Goal: Task Accomplishment & Management: Use online tool/utility

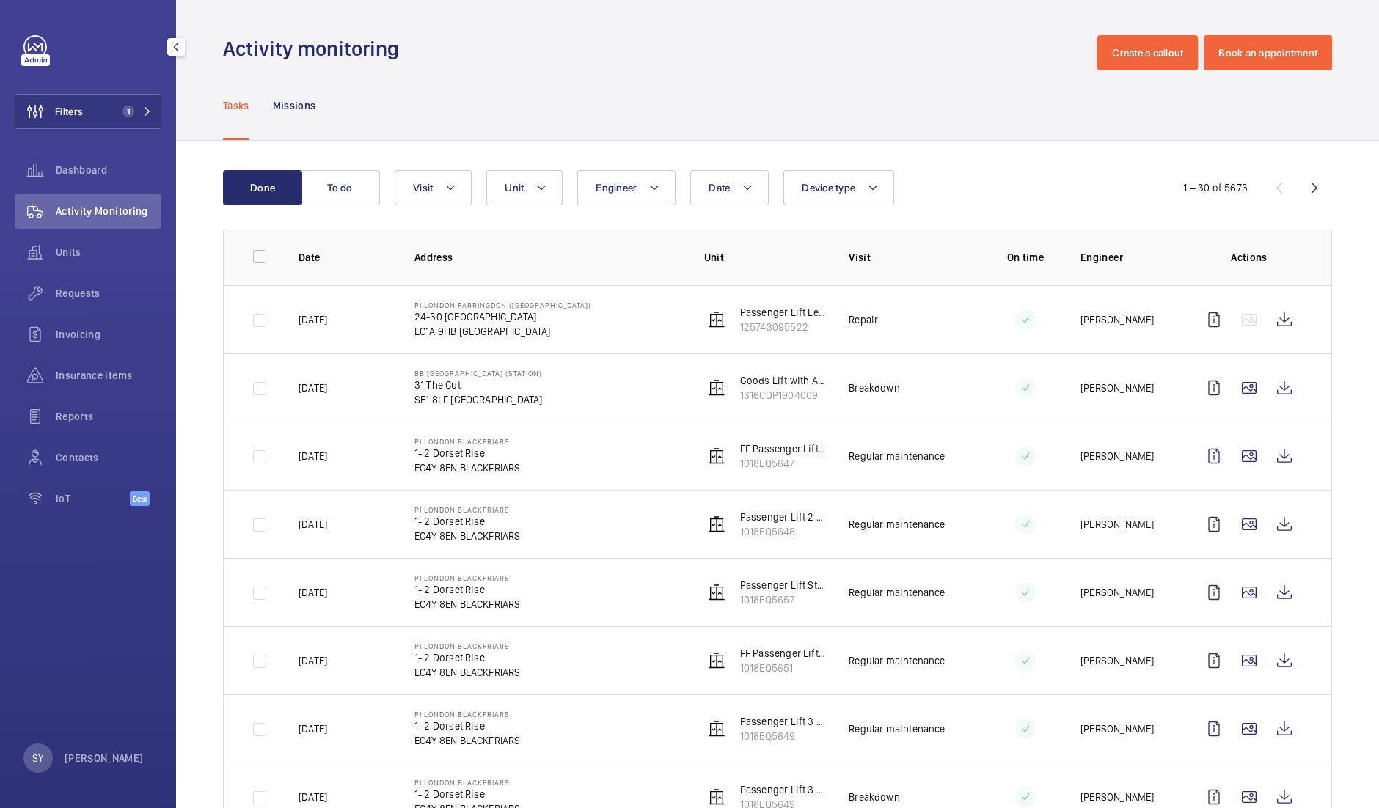
click at [113, 115] on button "Filters 1" at bounding box center [88, 111] width 147 height 35
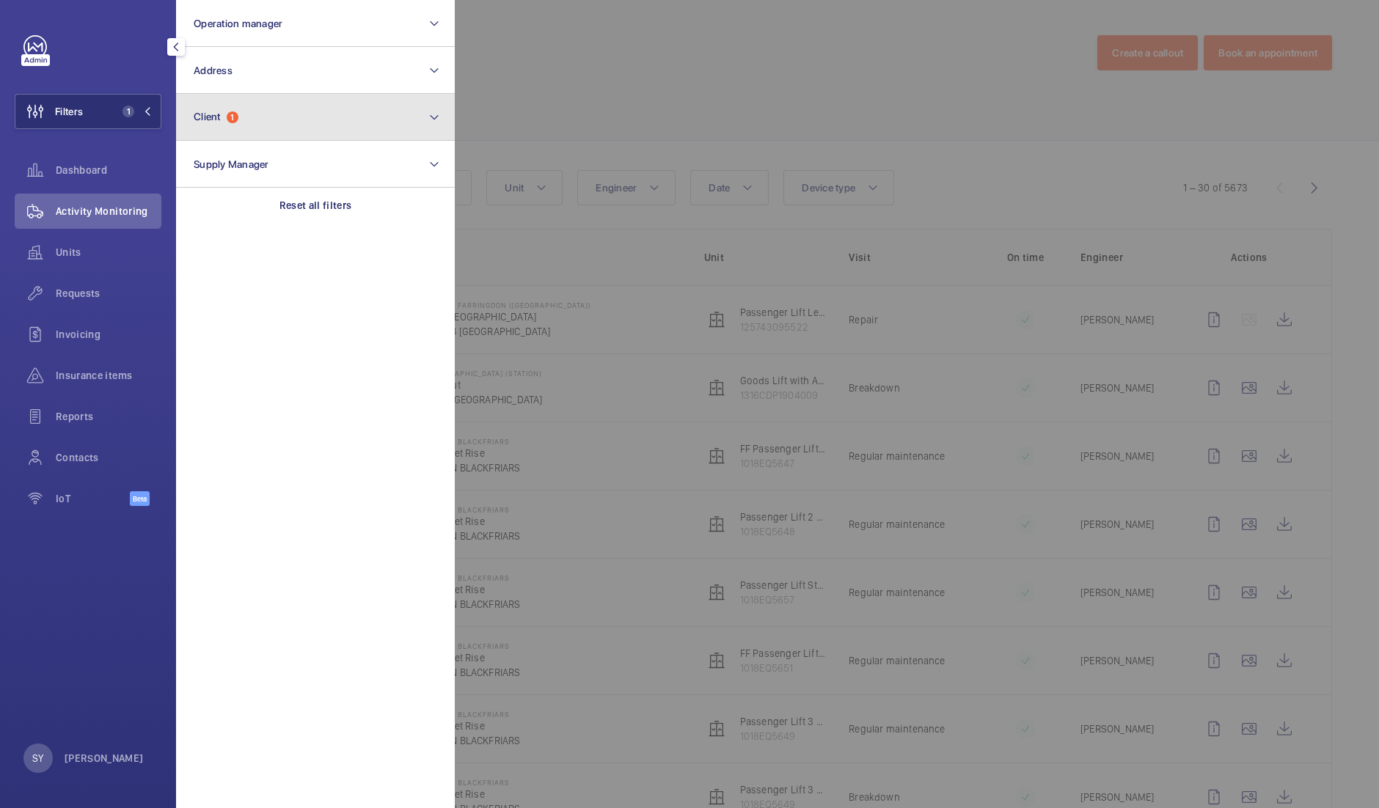
click at [252, 123] on button "Client 1" at bounding box center [315, 117] width 279 height 47
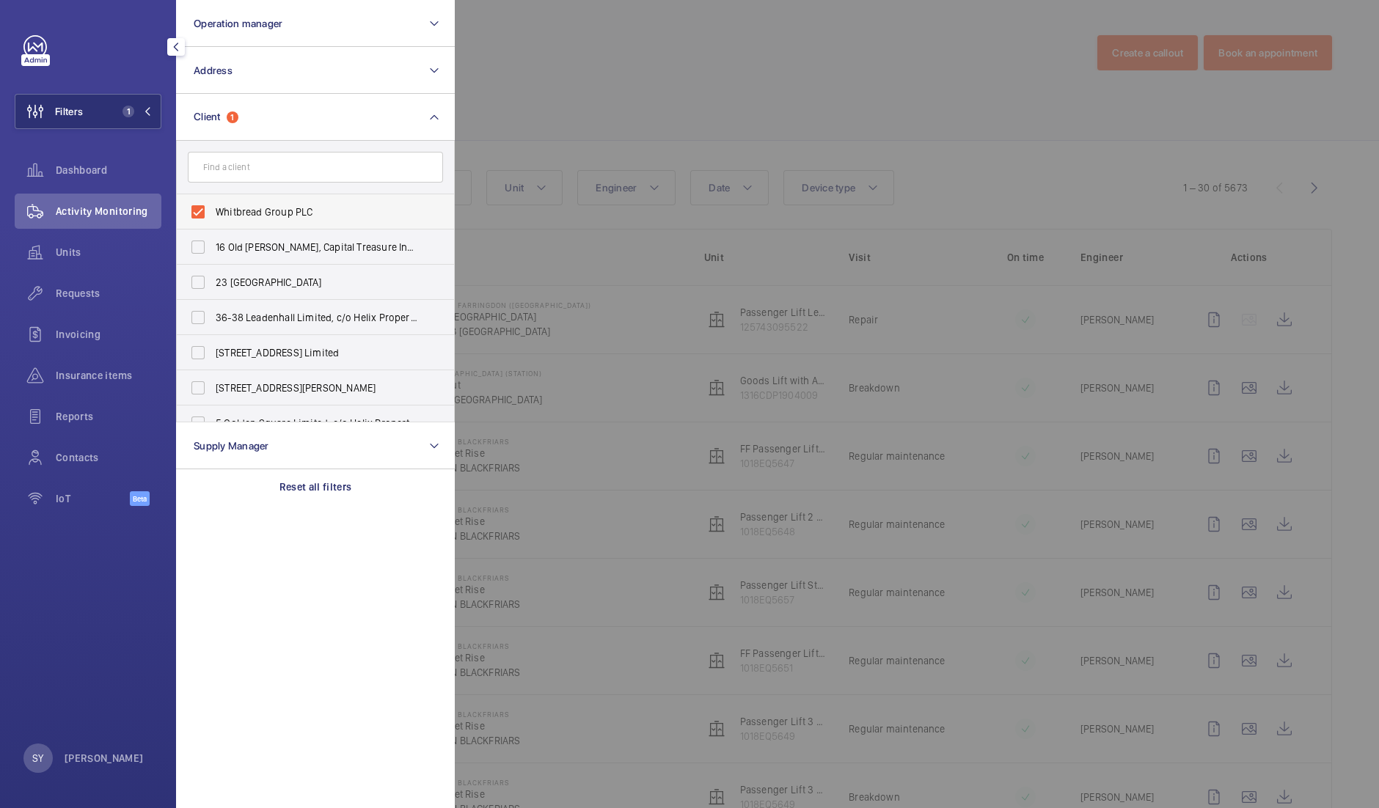
click at [270, 216] on span "Whitbread Group PLC" at bounding box center [317, 212] width 202 height 15
click at [213, 216] on input "Whitbread Group PLC" at bounding box center [197, 211] width 29 height 29
checkbox input "false"
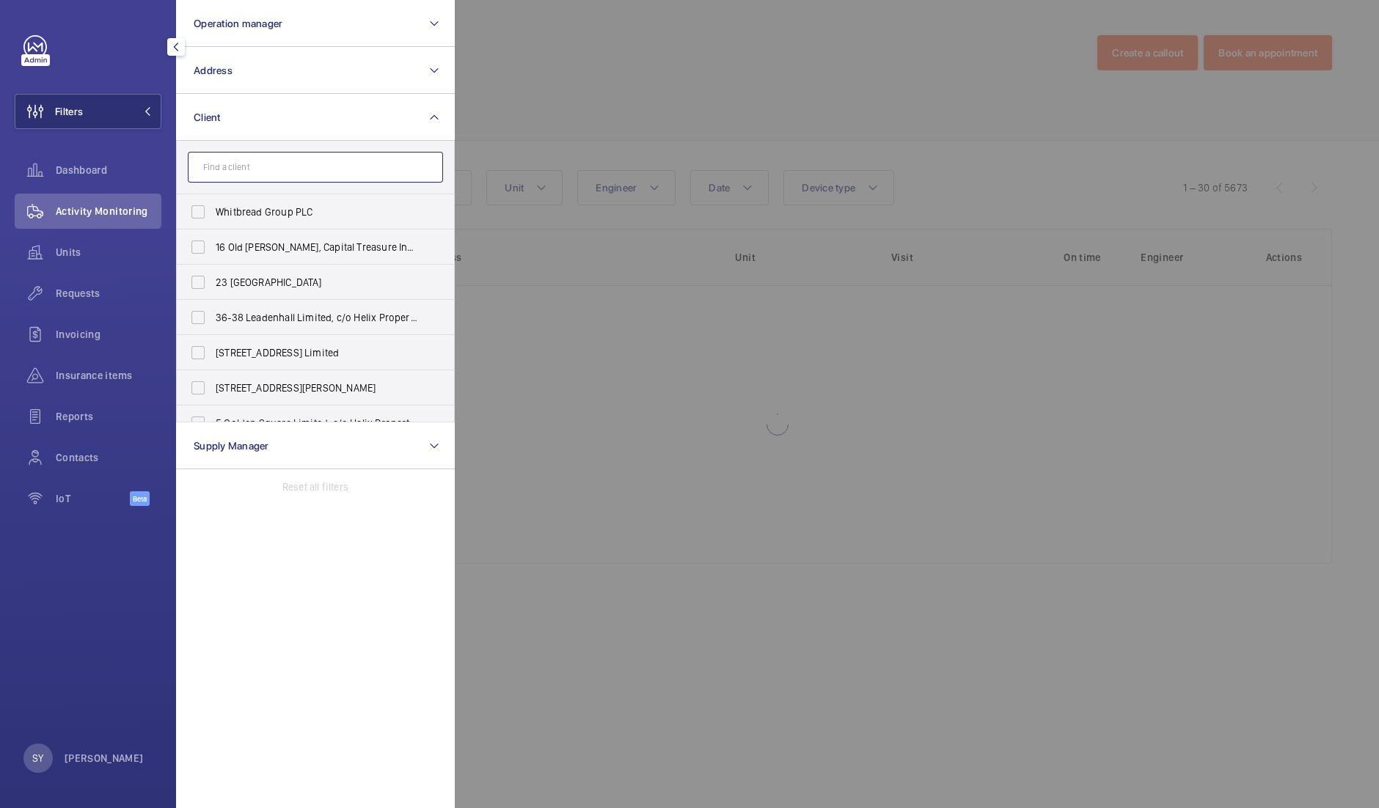
click at [249, 172] on input "text" at bounding box center [315, 167] width 255 height 31
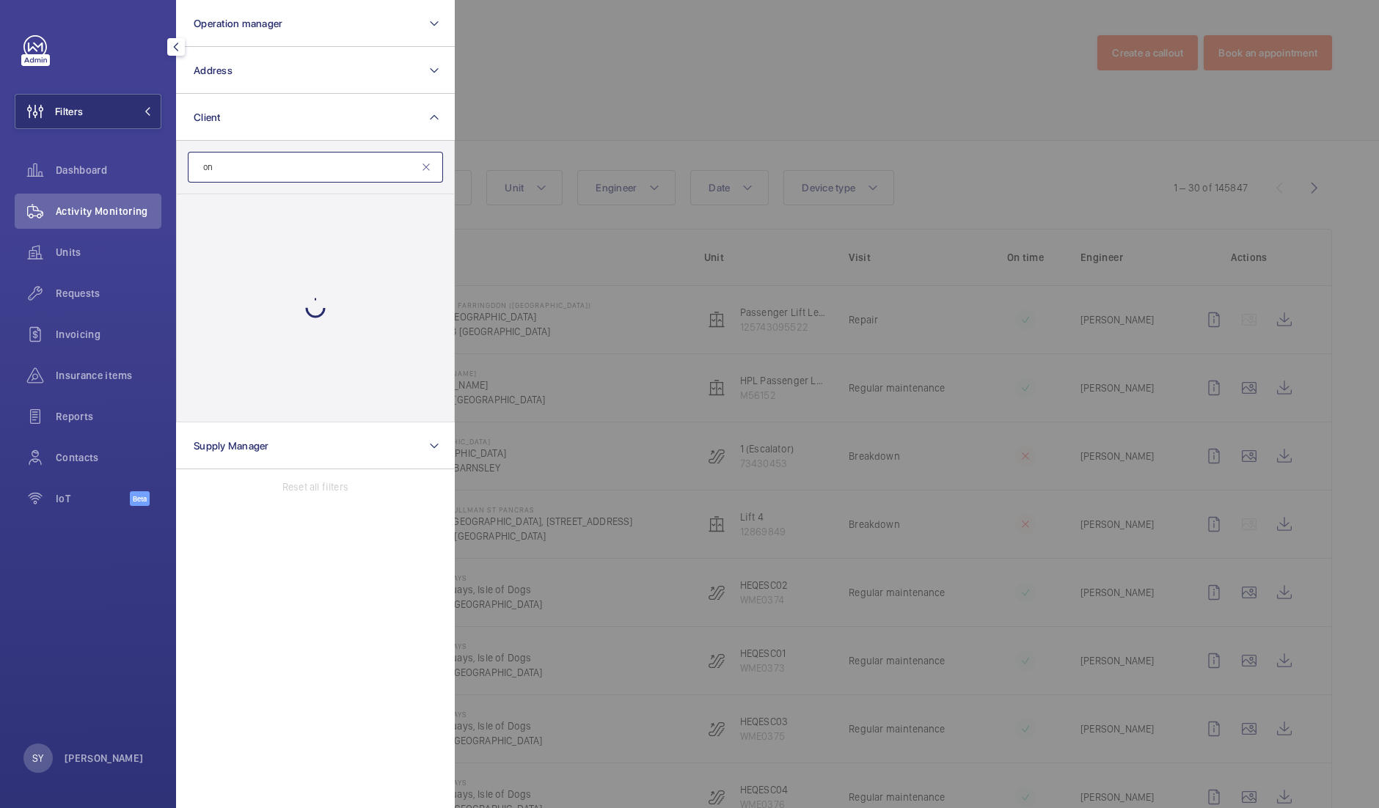
type input "o"
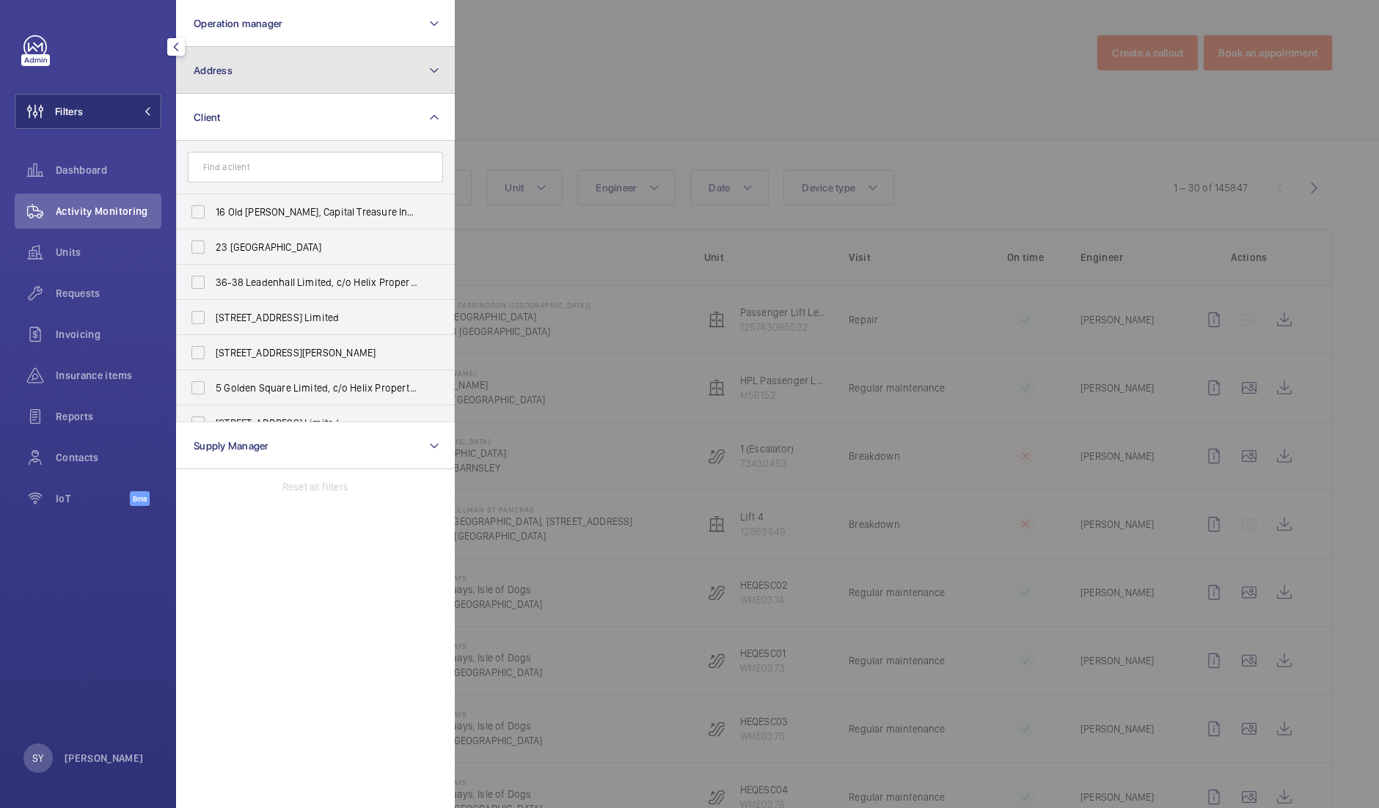
click at [242, 72] on button "Address" at bounding box center [315, 70] width 279 height 47
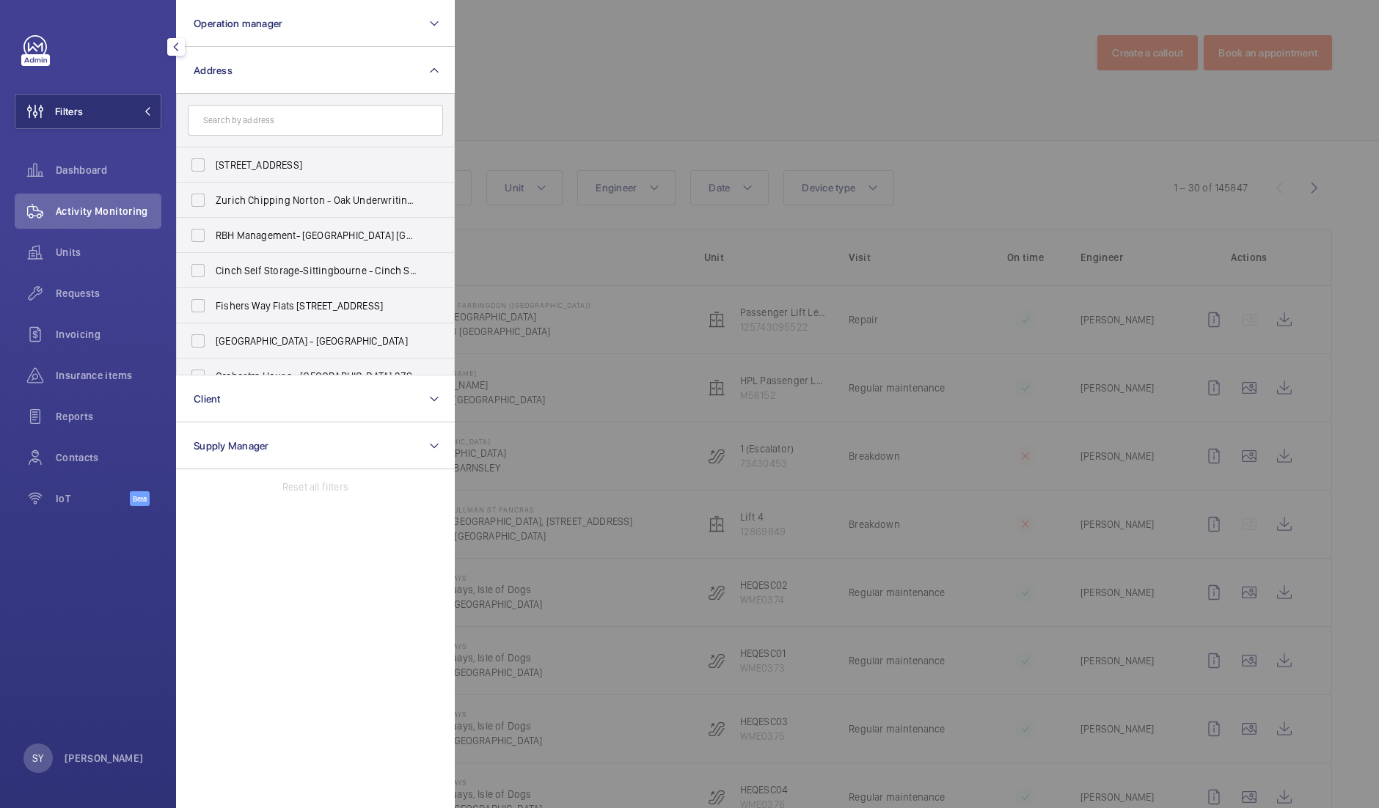
click at [573, 83] on div at bounding box center [1144, 404] width 1379 height 808
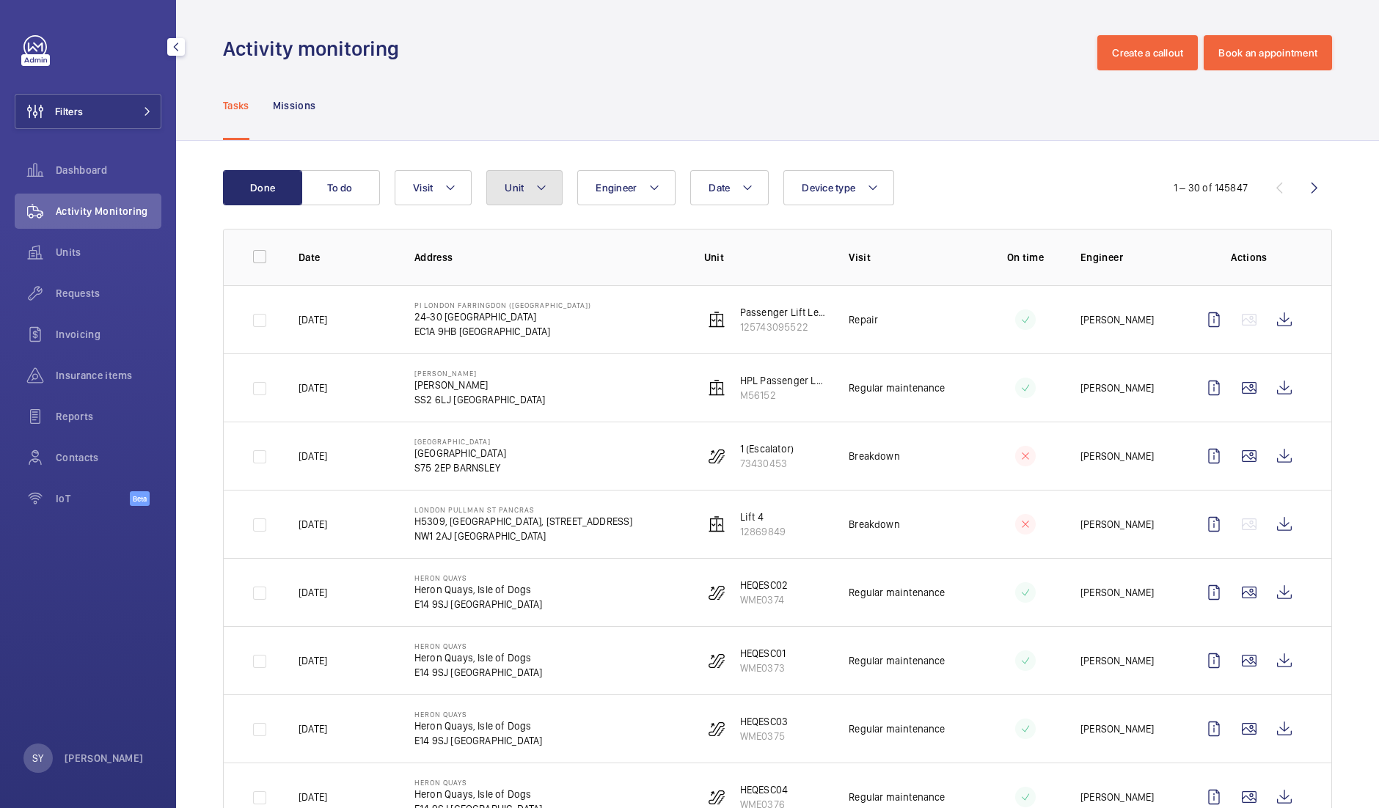
click at [519, 183] on span "Unit" at bounding box center [514, 188] width 19 height 12
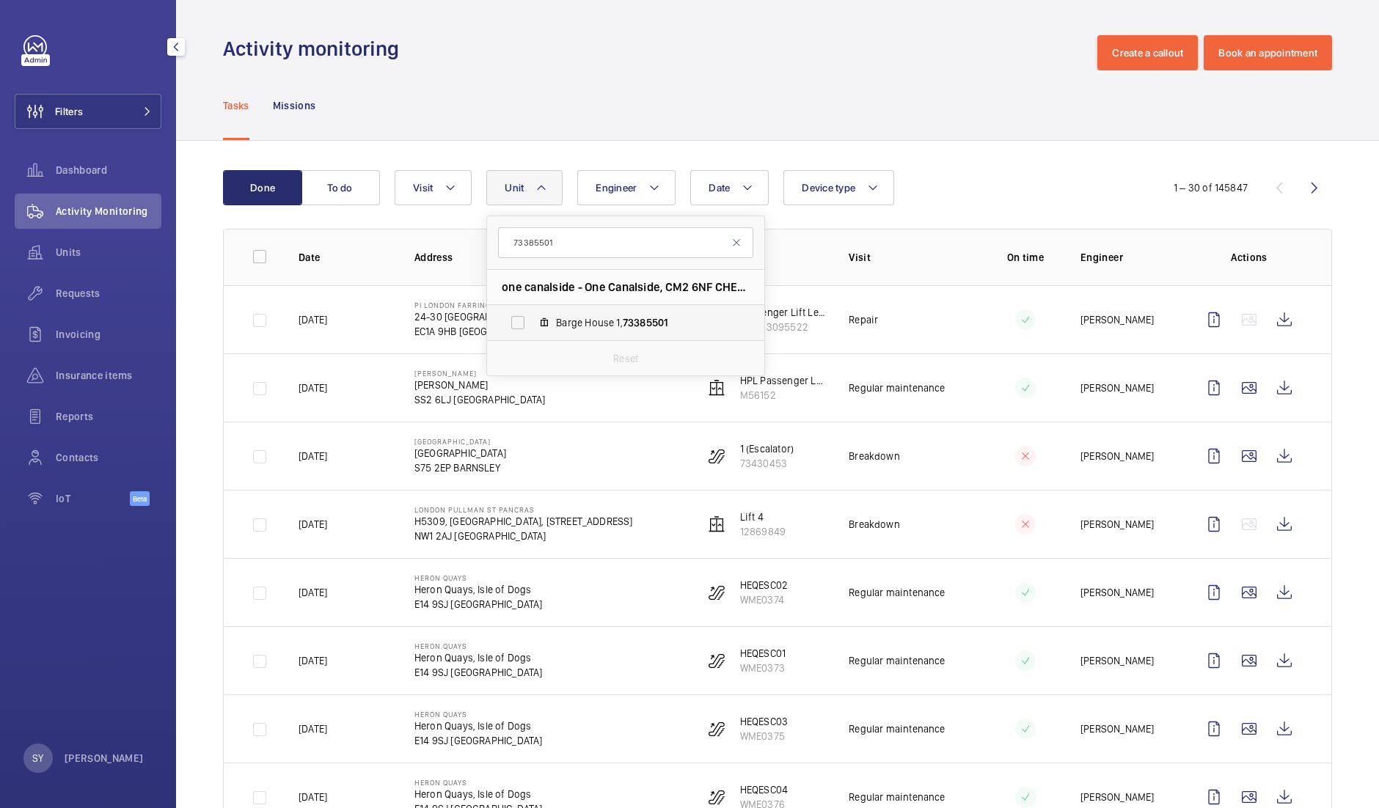
type input "73385501"
click at [588, 322] on span "Barge House 1, 73385501" at bounding box center [641, 322] width 170 height 15
click at [532, 322] on input "Barge House 1, 73385501" at bounding box center [517, 322] width 29 height 29
checkbox input "true"
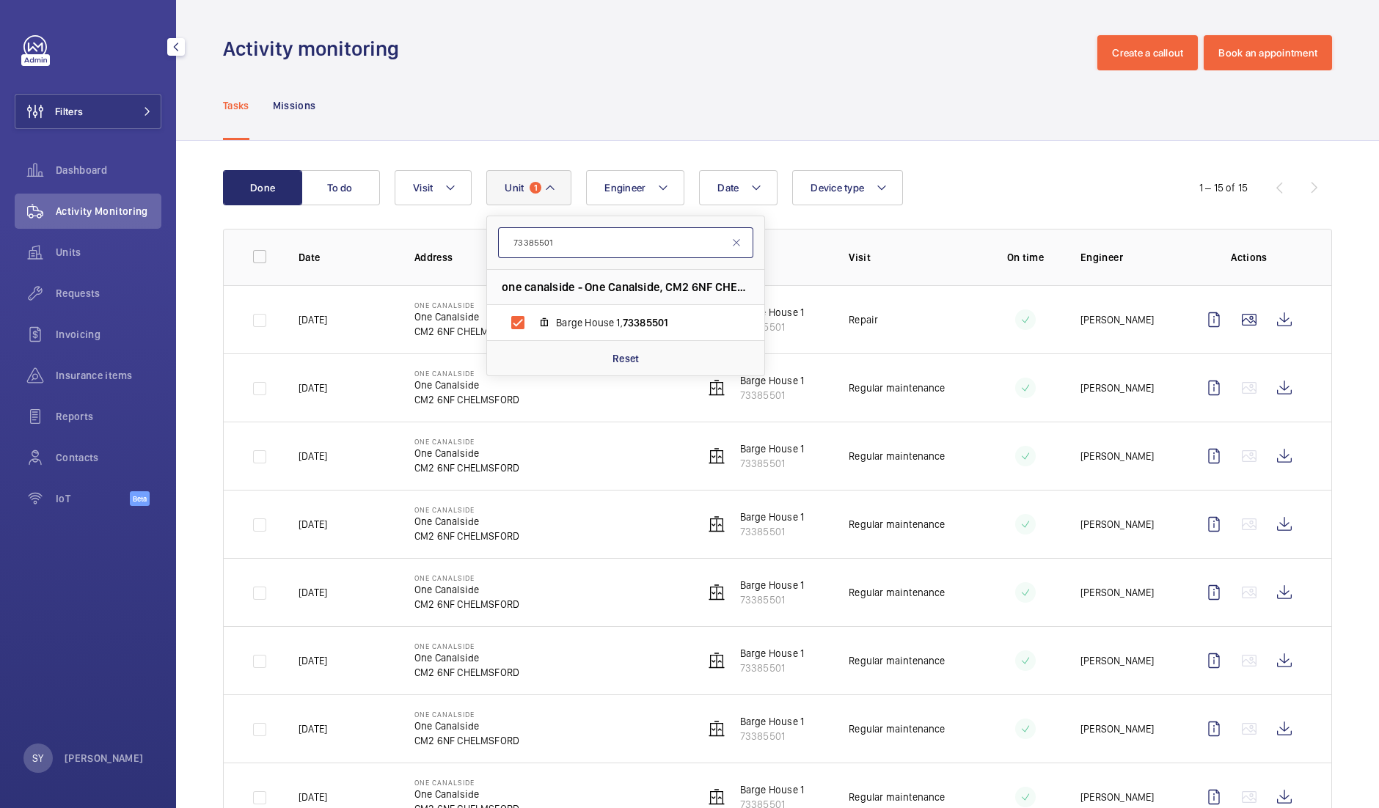
click at [574, 241] on input "73385501" at bounding box center [625, 242] width 255 height 31
paste input "16092986"
type input "16092986"
click at [576, 320] on span "Barge House 2, 16092986" at bounding box center [641, 322] width 170 height 15
click at [532, 320] on input "Barge House 2, 16092986" at bounding box center [517, 322] width 29 height 29
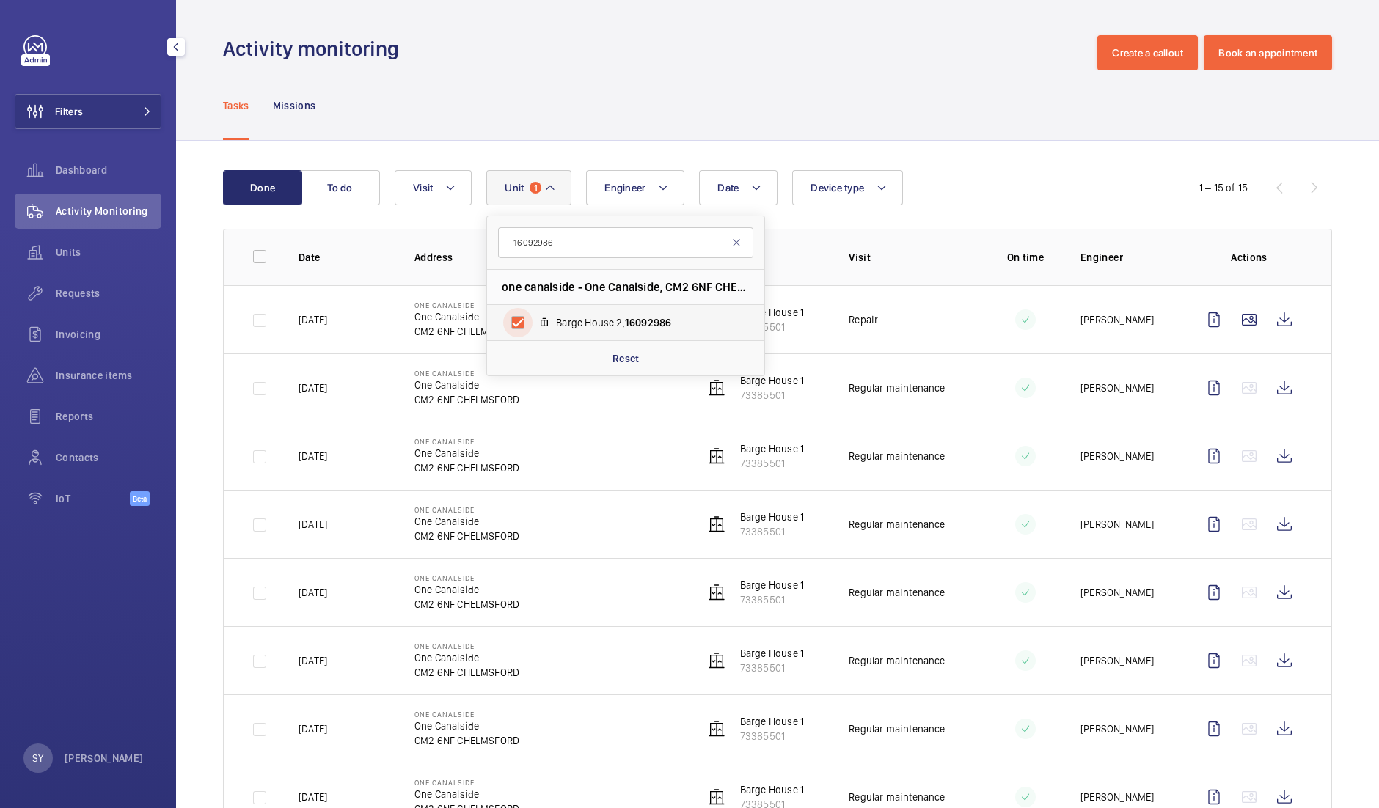
checkbox input "true"
click at [593, 242] on input "16092986" at bounding box center [625, 242] width 255 height 31
paste input "46346584"
type input "46346584"
click at [590, 312] on label "Willow Place 1, 46346584" at bounding box center [614, 322] width 254 height 35
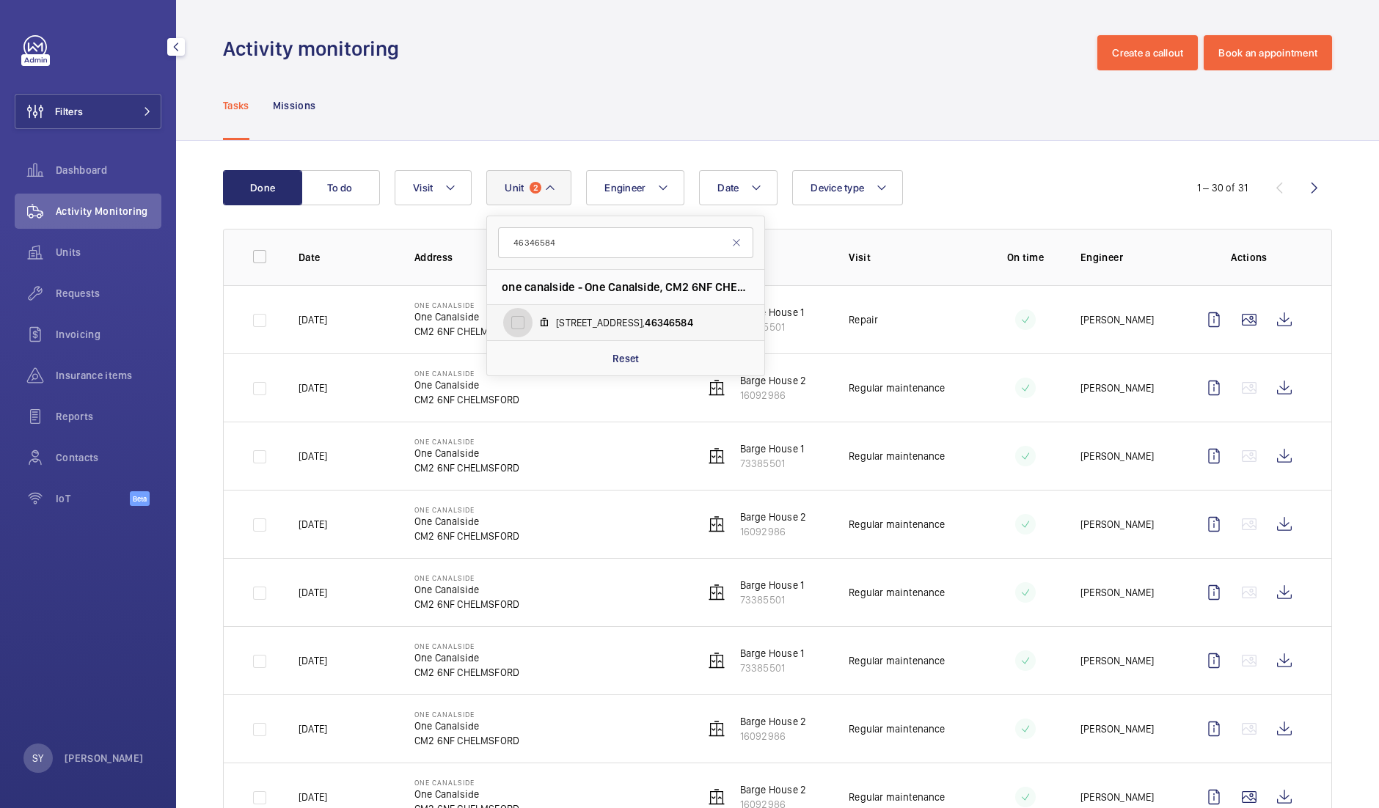
click at [532, 312] on input "Willow Place 1, 46346584" at bounding box center [517, 322] width 29 height 29
checkbox input "true"
click at [591, 252] on input "46346584" at bounding box center [625, 242] width 255 height 31
paste input "17573643"
type input "17573643"
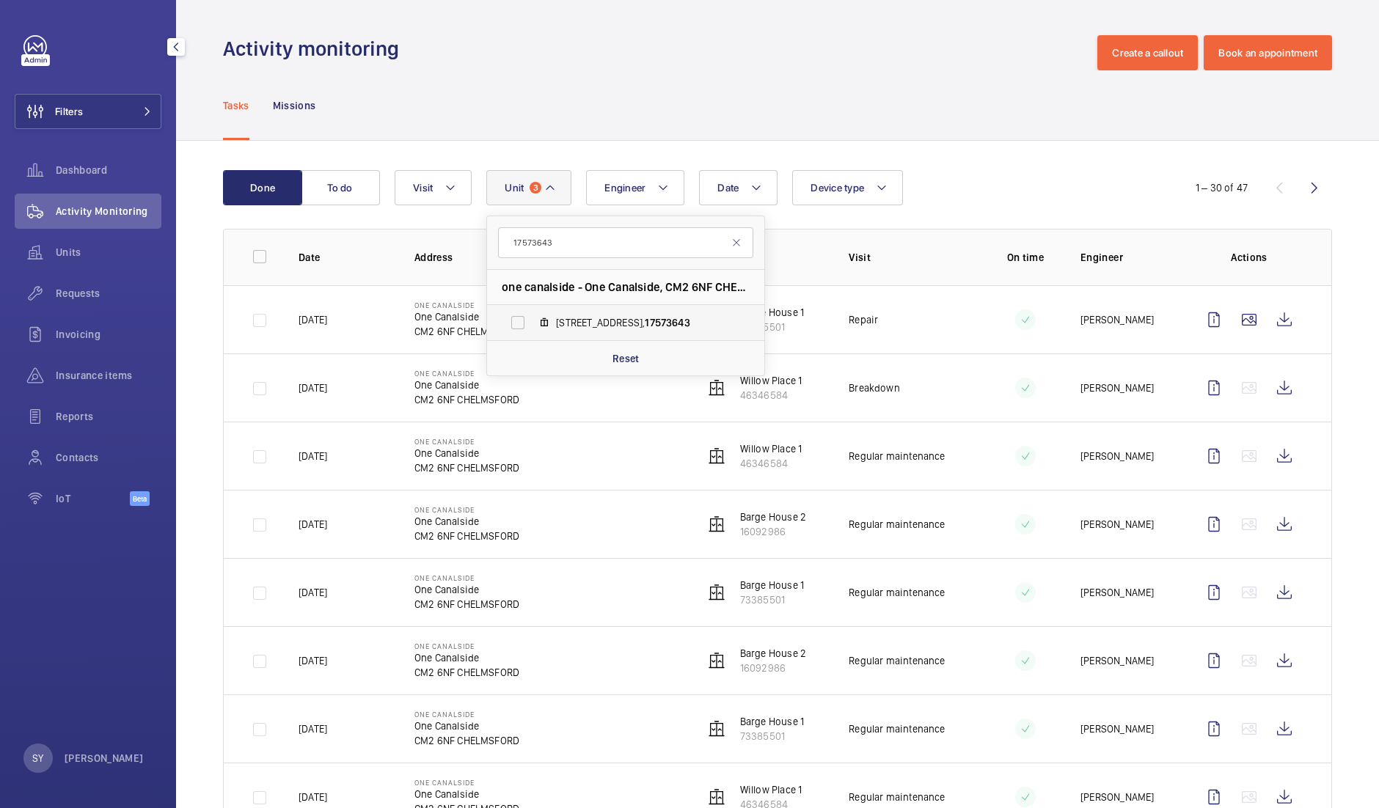
click at [601, 312] on label "Willow Place 2, 17573643" at bounding box center [614, 322] width 254 height 35
click at [532, 312] on input "Willow Place 2, 17573643" at bounding box center [517, 322] width 29 height 29
checkbox input "true"
click at [598, 255] on input "17573643" at bounding box center [625, 242] width 255 height 31
paste input "88439246"
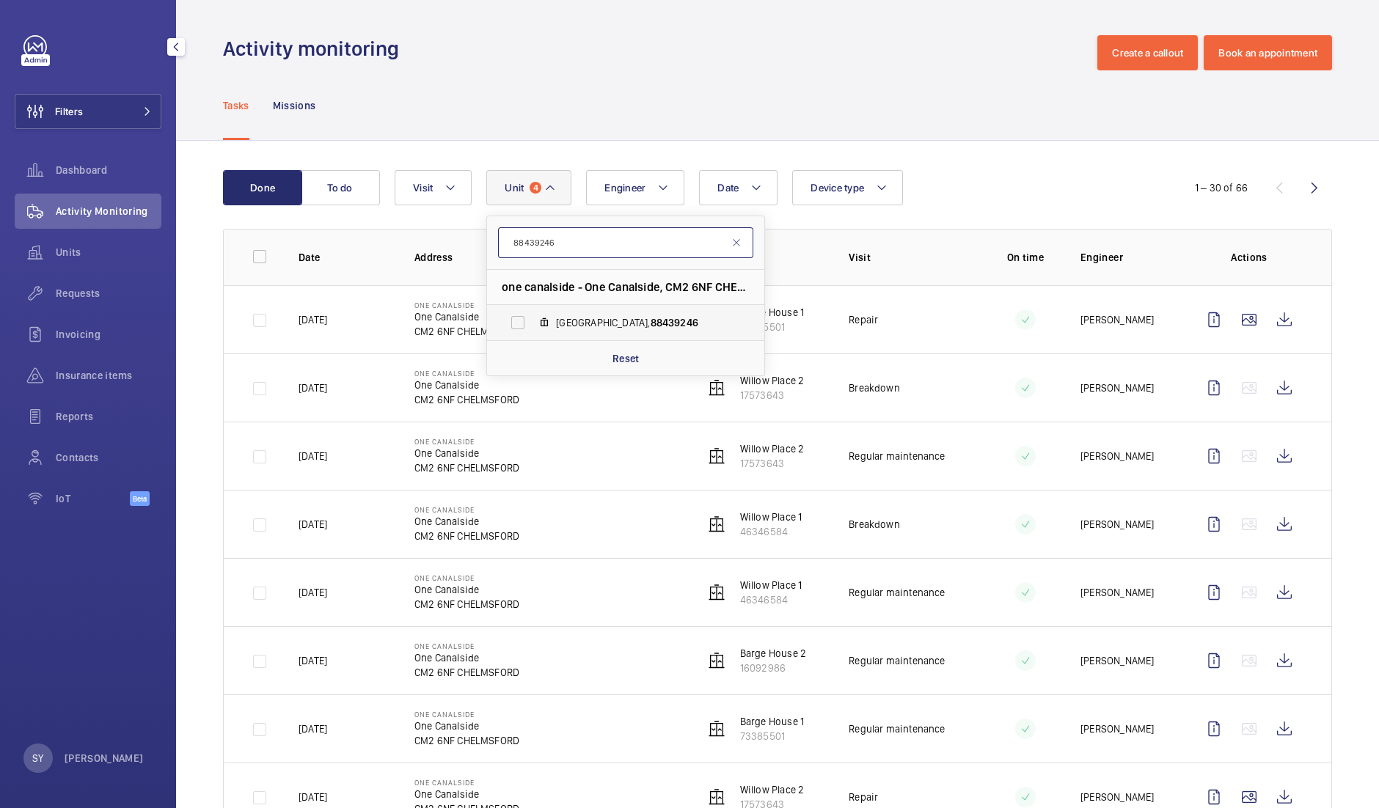
type input "88439246"
click at [595, 306] on label "East Quay, 88439246" at bounding box center [614, 322] width 254 height 35
click at [532, 308] on input "East Quay, 88439246" at bounding box center [517, 322] width 29 height 29
checkbox input "true"
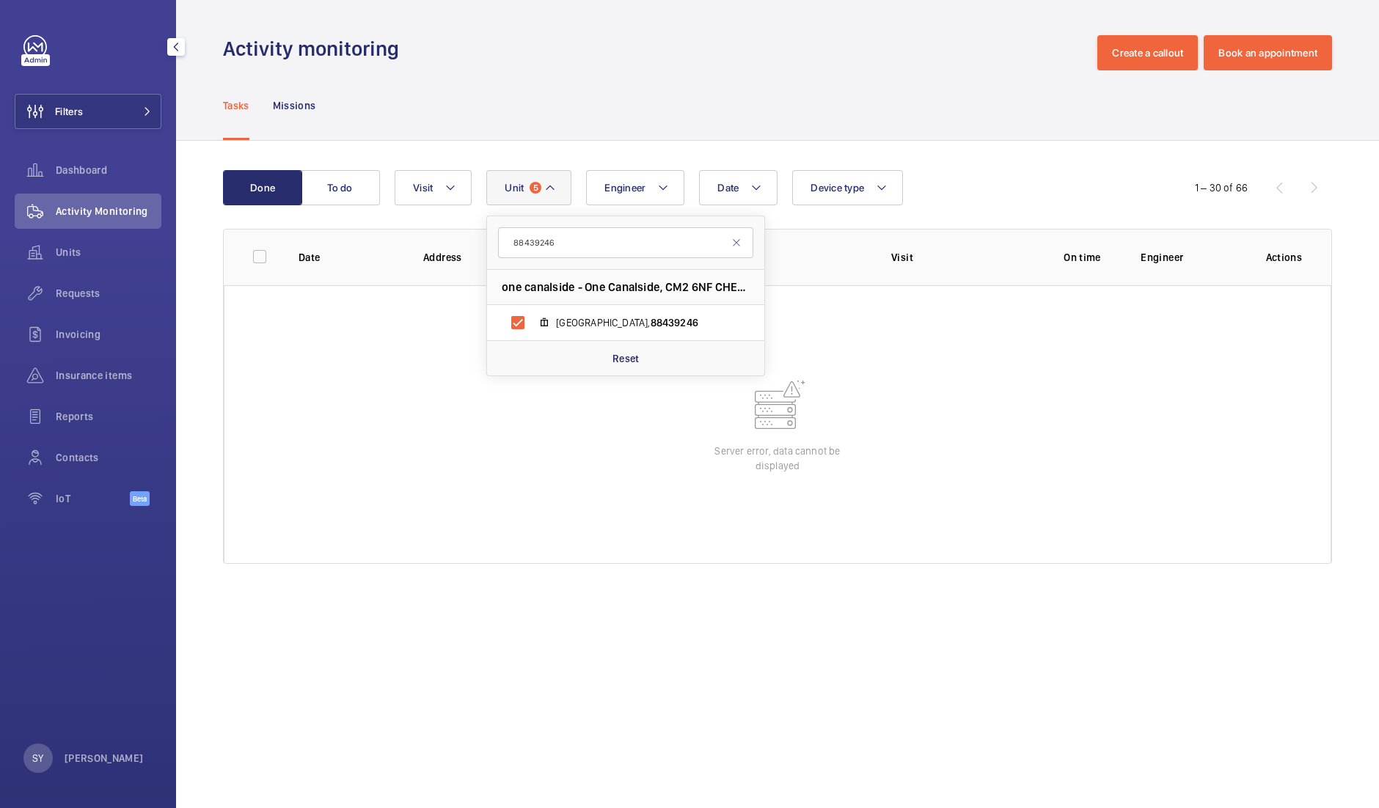
click at [981, 177] on div "Date Engineer Unit 5 88439246 one canalside - One Canalside, CM2 6NF CHELMSFORD…" at bounding box center [775, 187] width 761 height 35
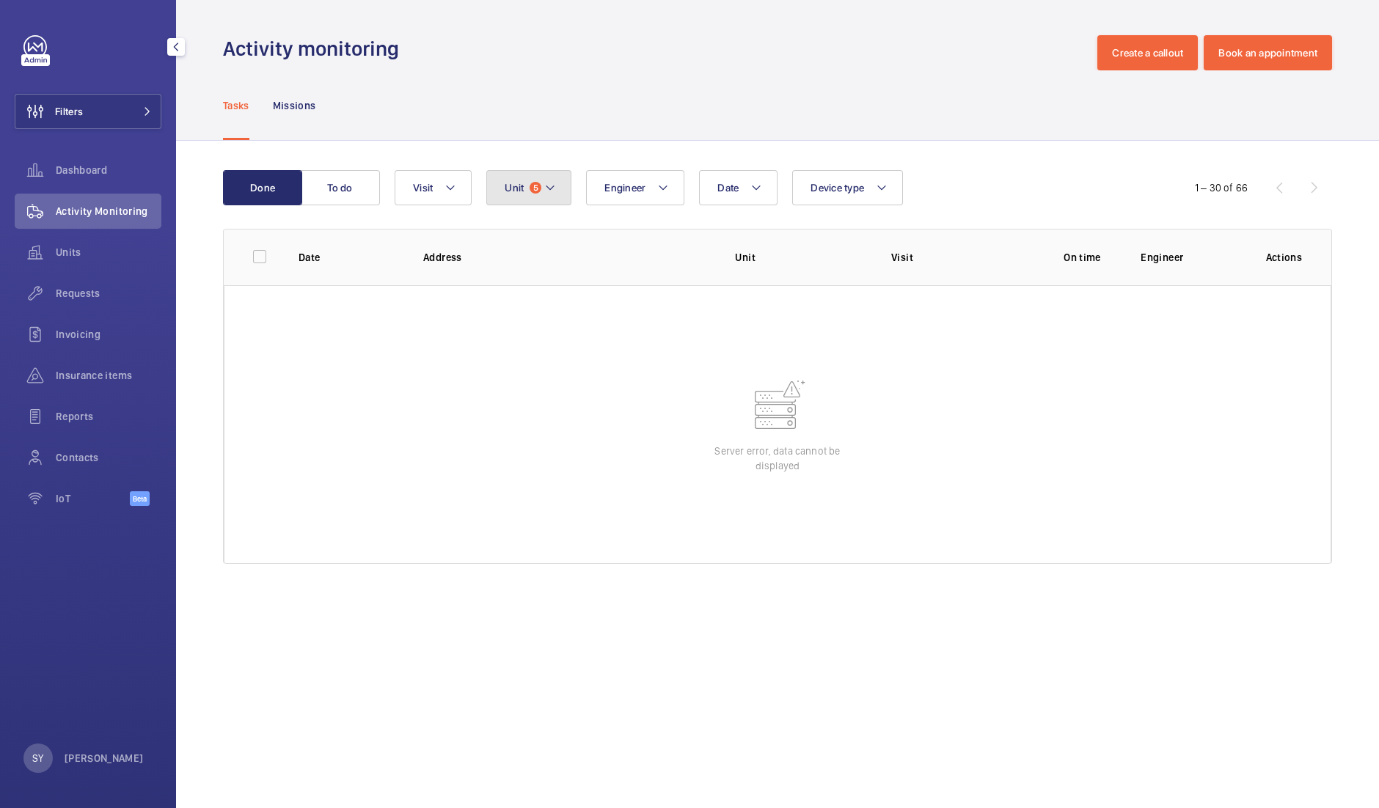
click at [551, 176] on button "Unit 5" at bounding box center [528, 187] width 85 height 35
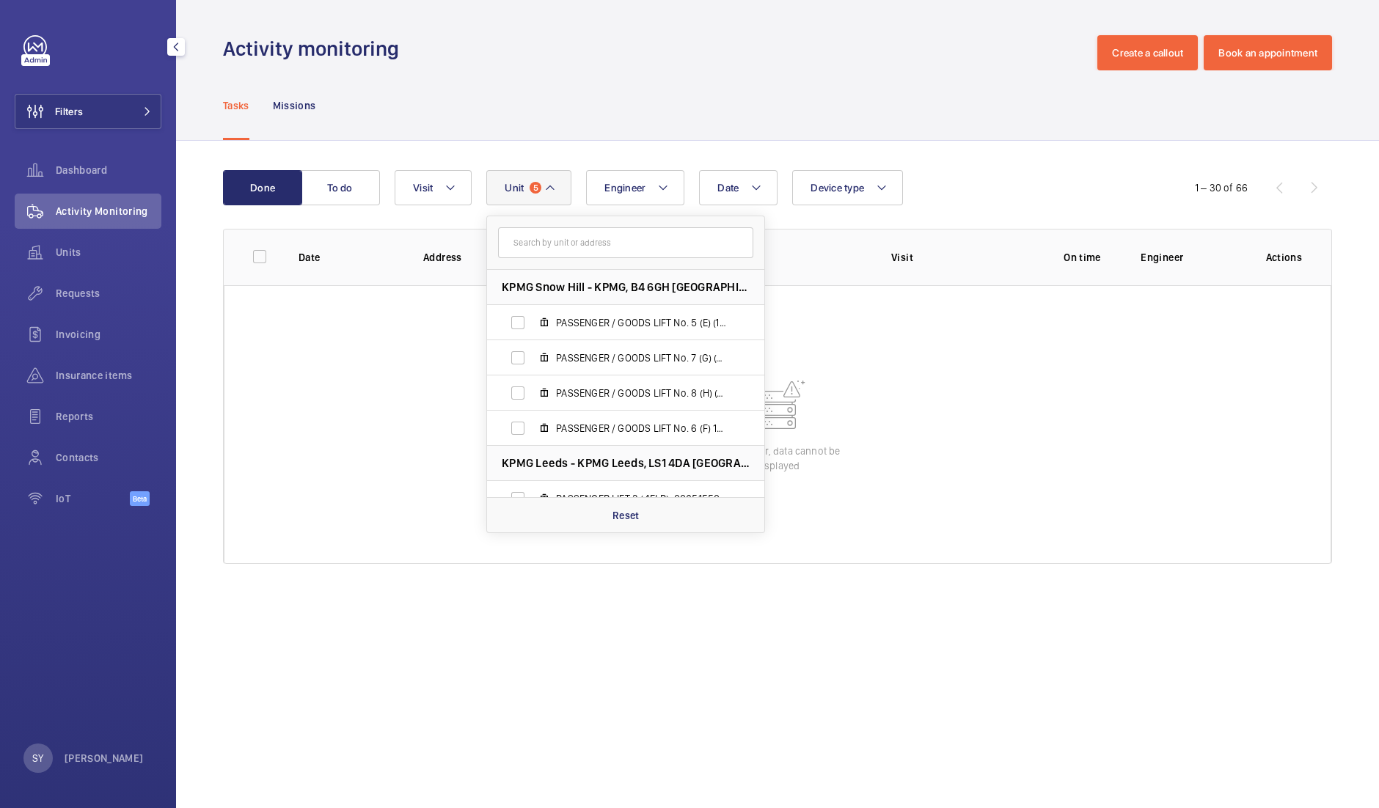
click at [1023, 163] on div "Done To do Date Engineer Unit 5 KPMG Snow Hill - KPMG, B4 6GH BIRMINGHAM PASSEN…" at bounding box center [777, 370] width 1203 height 458
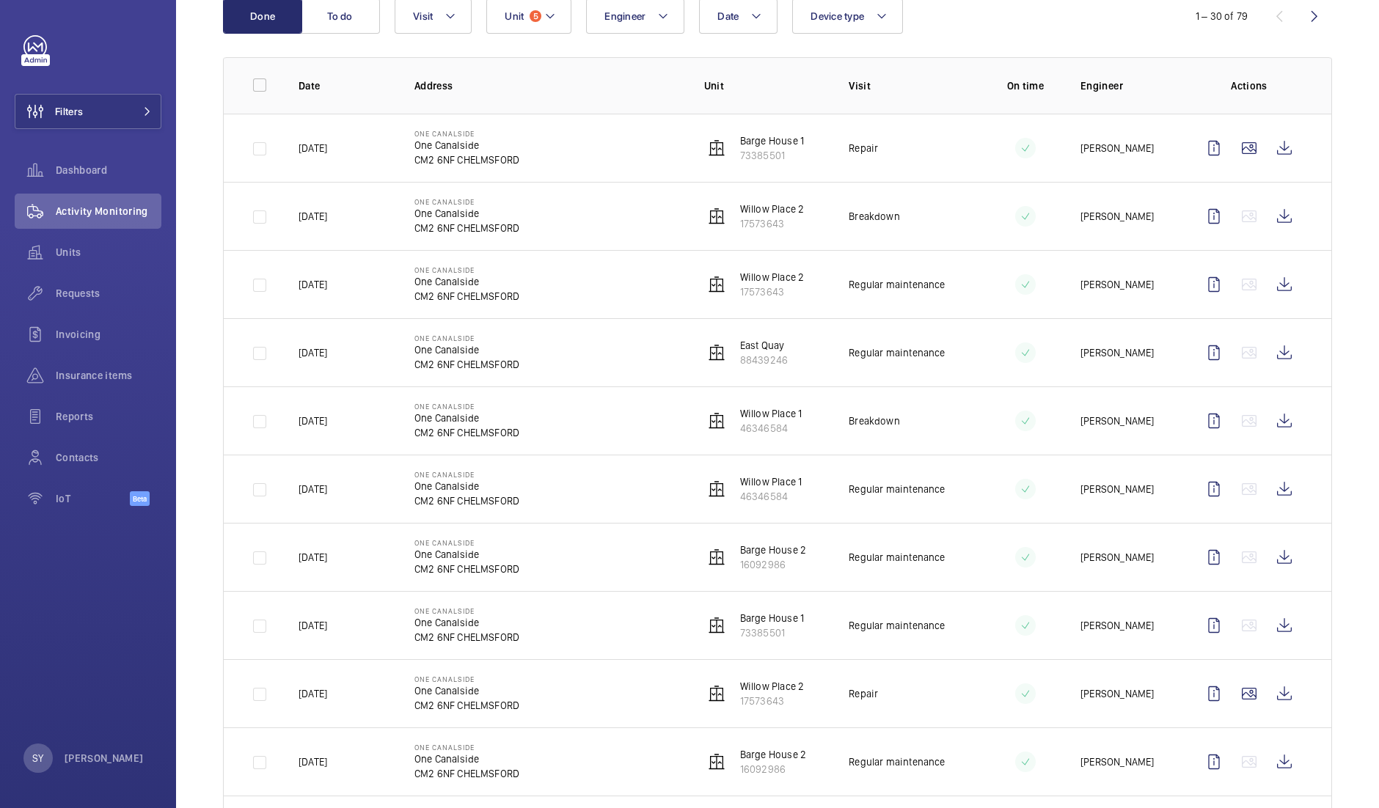
scroll to position [173, 0]
click at [95, 124] on button "Filters" at bounding box center [88, 111] width 147 height 35
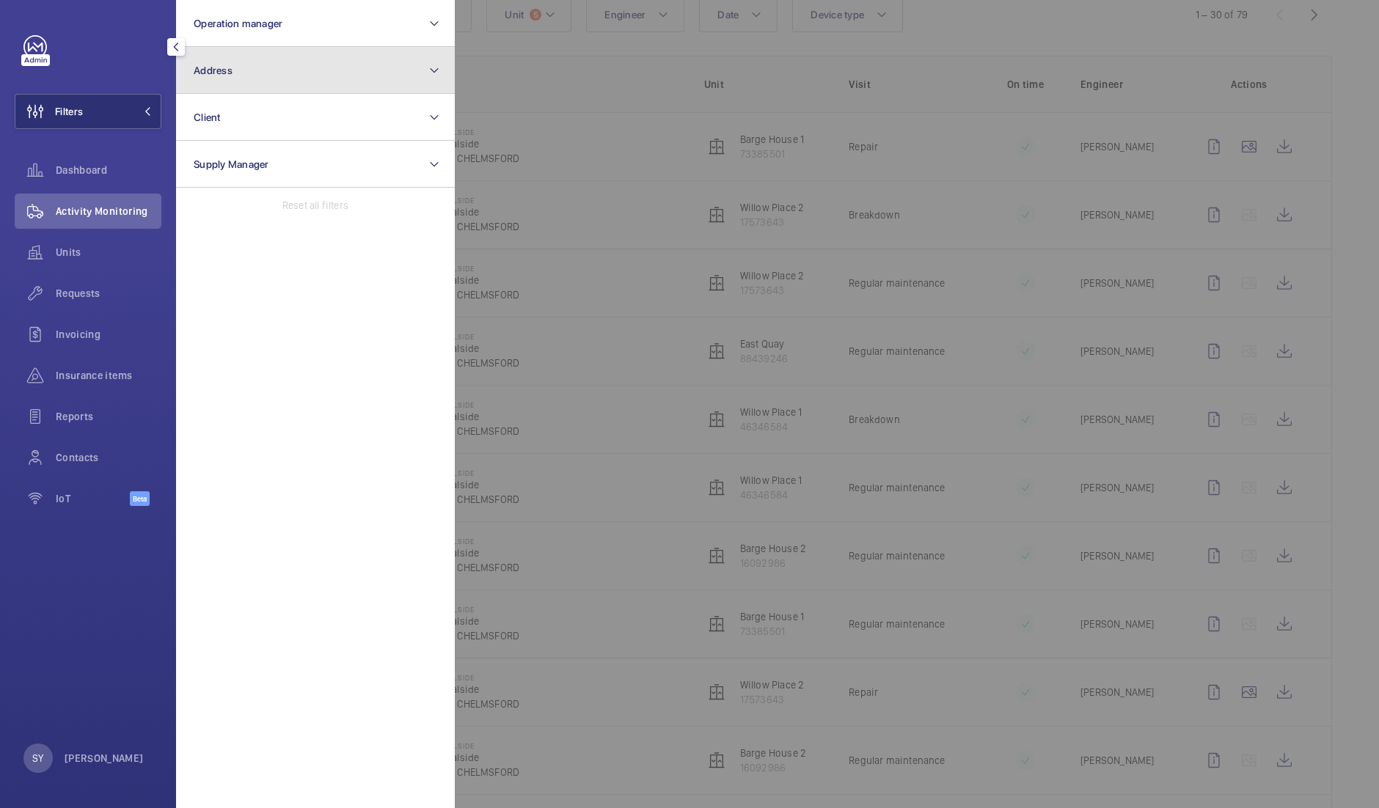
click at [323, 81] on button "Address" at bounding box center [315, 70] width 279 height 47
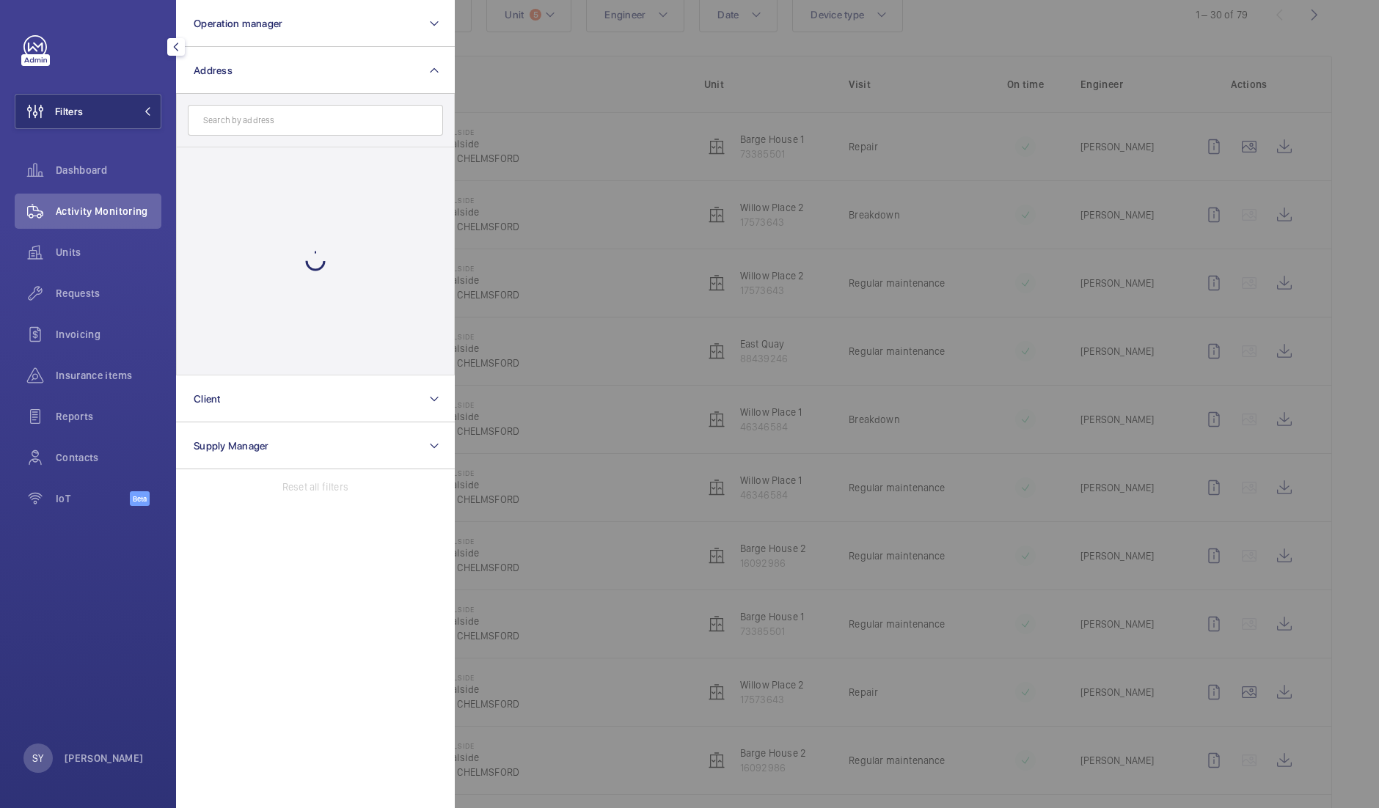
click at [364, 111] on input "text" at bounding box center [315, 120] width 255 height 31
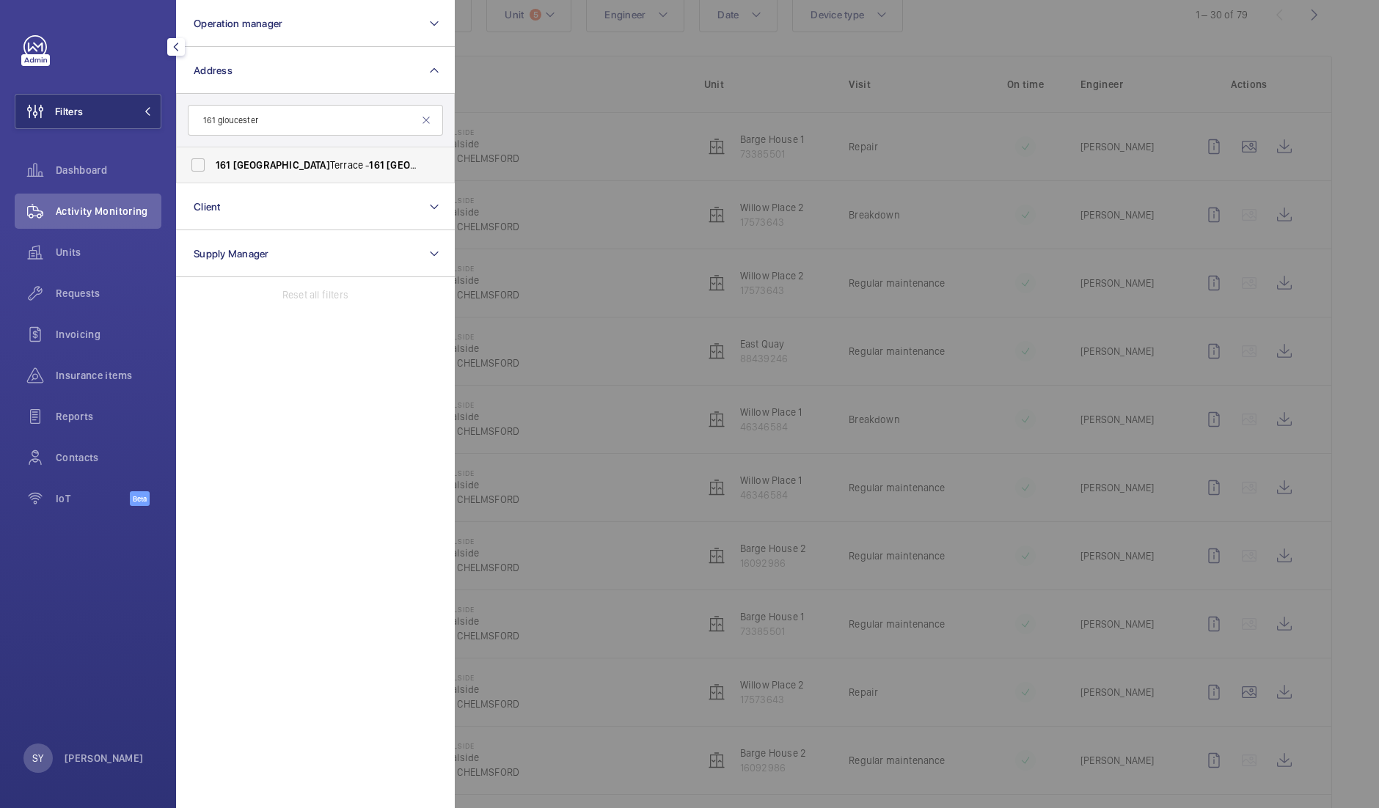
type input "161 gloucester"
click at [369, 164] on span "161" at bounding box center [376, 165] width 15 height 12
click at [213, 164] on input "[STREET_ADDRESS]" at bounding box center [197, 164] width 29 height 29
checkbox input "true"
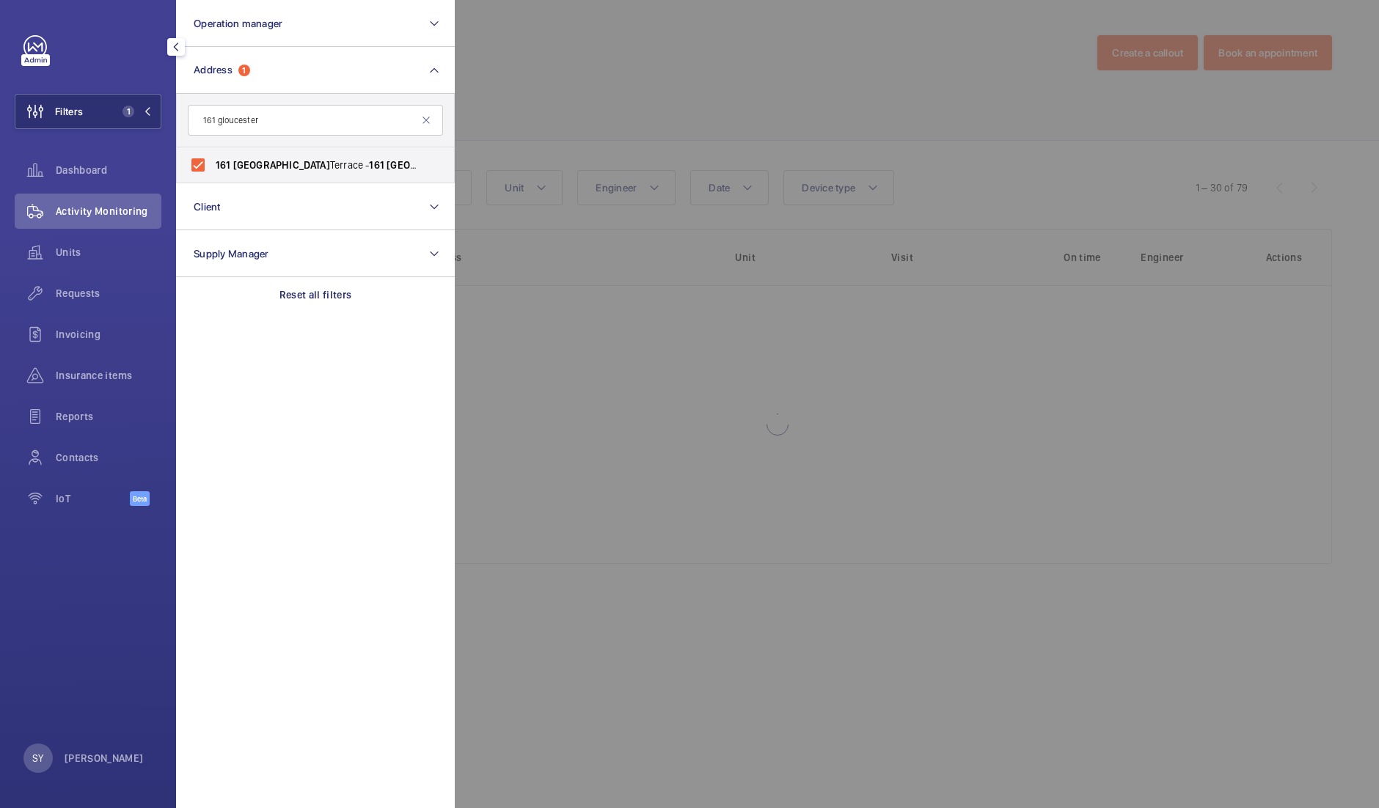
click at [509, 101] on div at bounding box center [1144, 404] width 1379 height 808
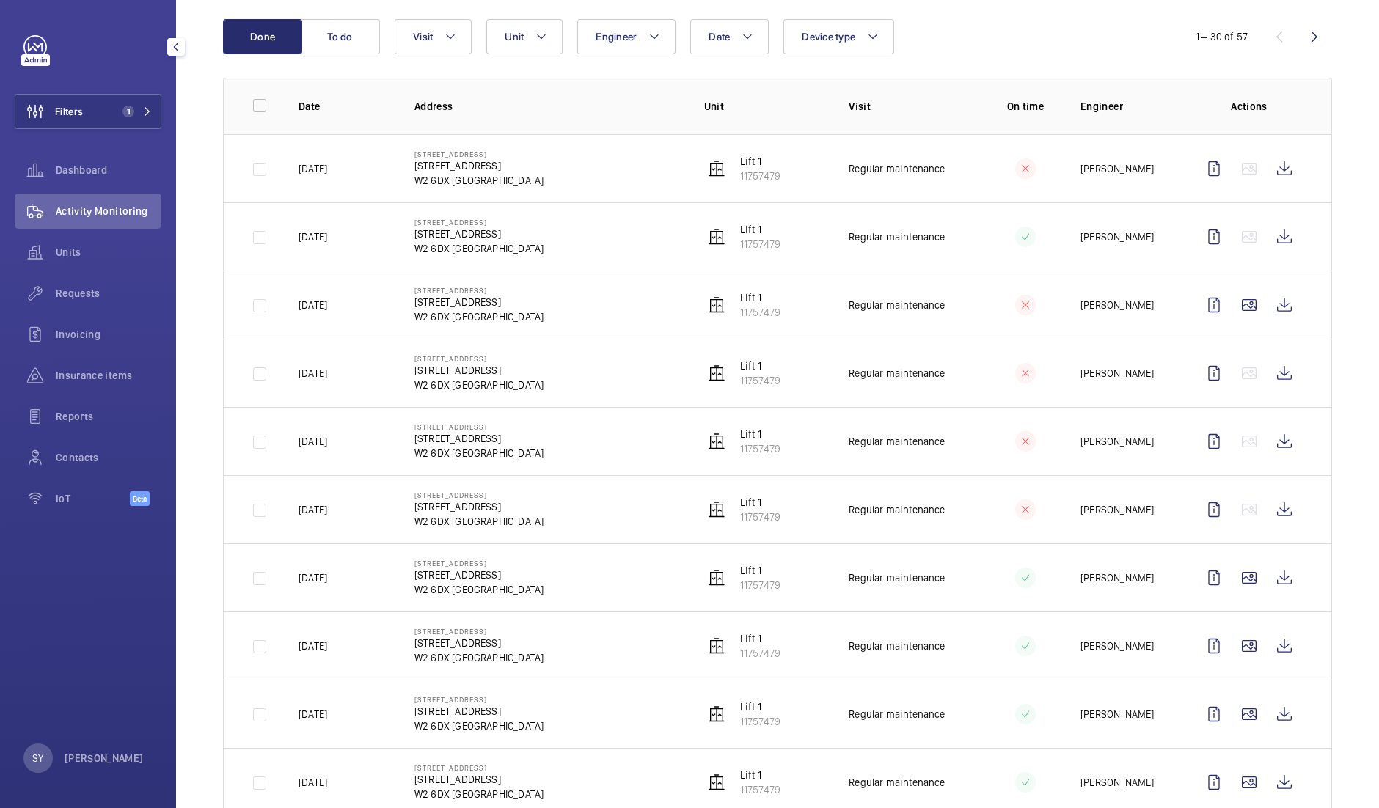
scroll to position [150, 0]
